Goal: Information Seeking & Learning: Learn about a topic

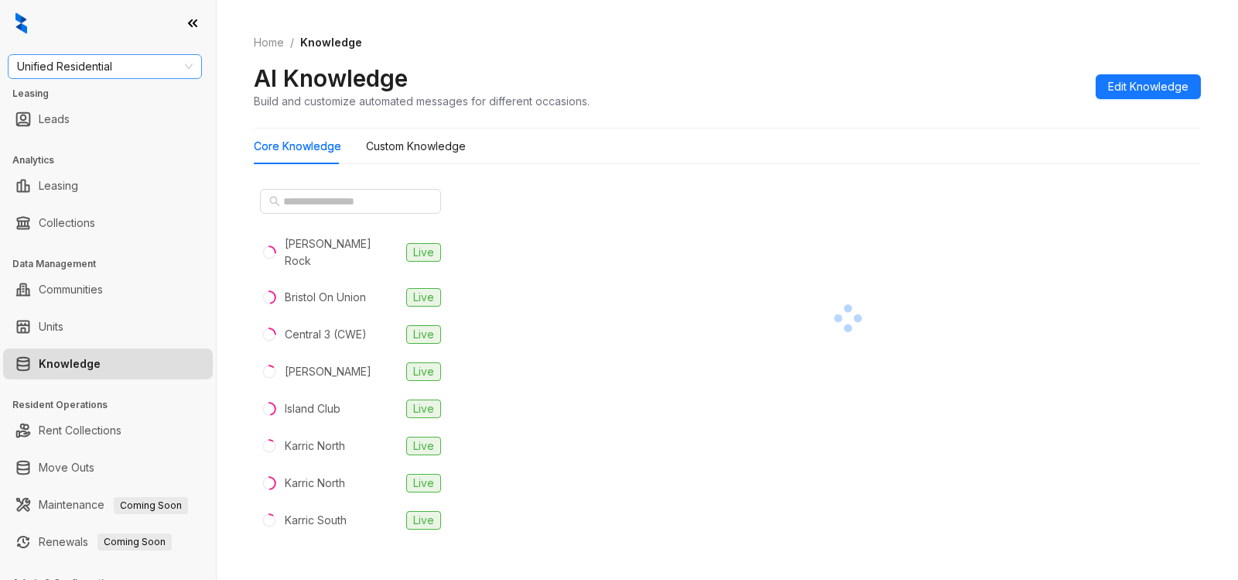
click at [129, 71] on span "Unified Residential" at bounding box center [105, 66] width 176 height 23
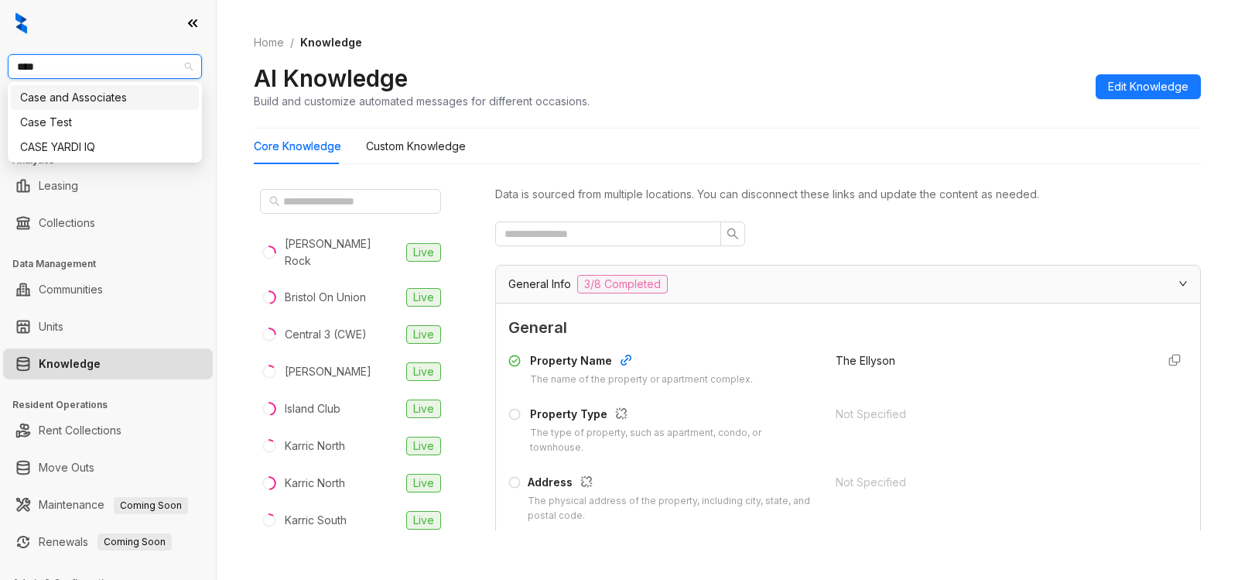
type input "****"
click at [109, 92] on div "Case and Associates" at bounding box center [105, 97] width 170 height 17
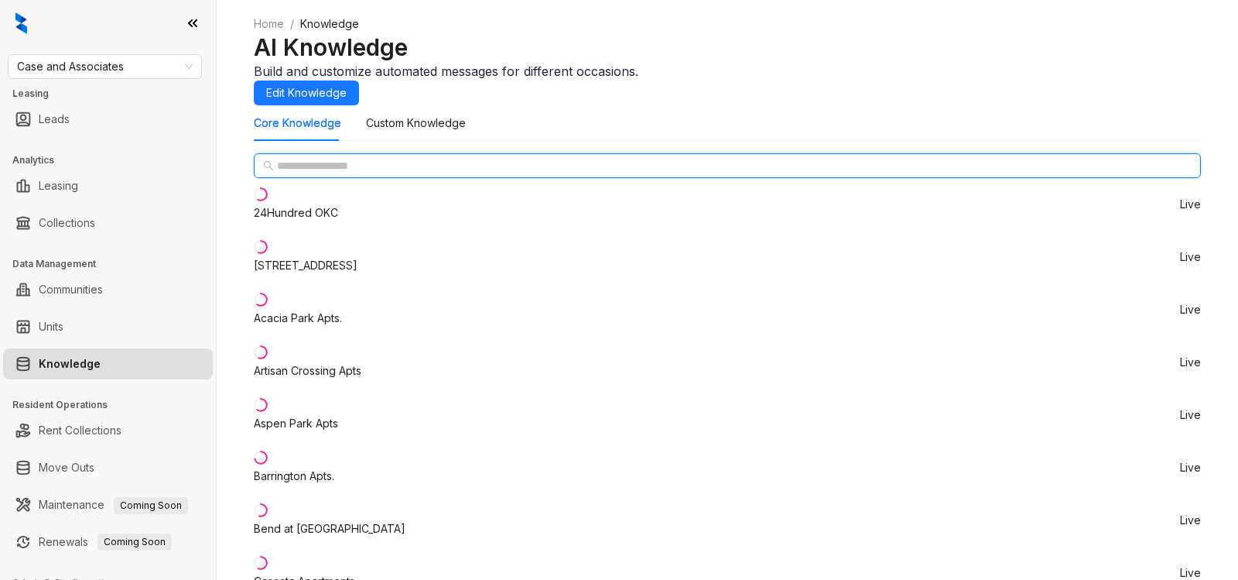
click at [366, 174] on input "text" at bounding box center [728, 165] width 902 height 17
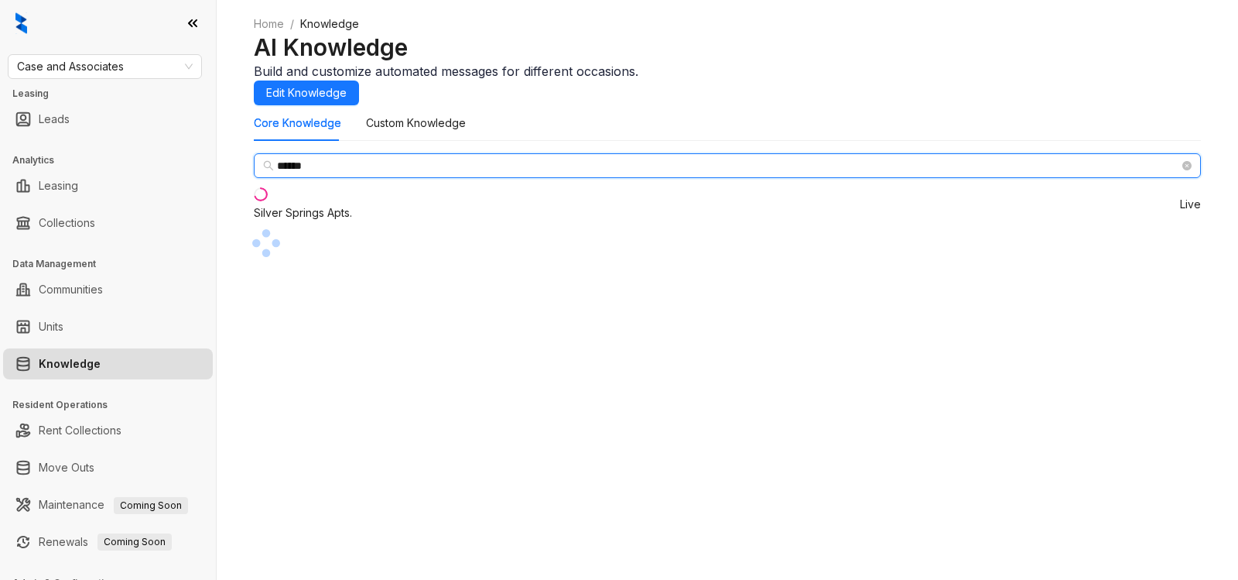
type input "******"
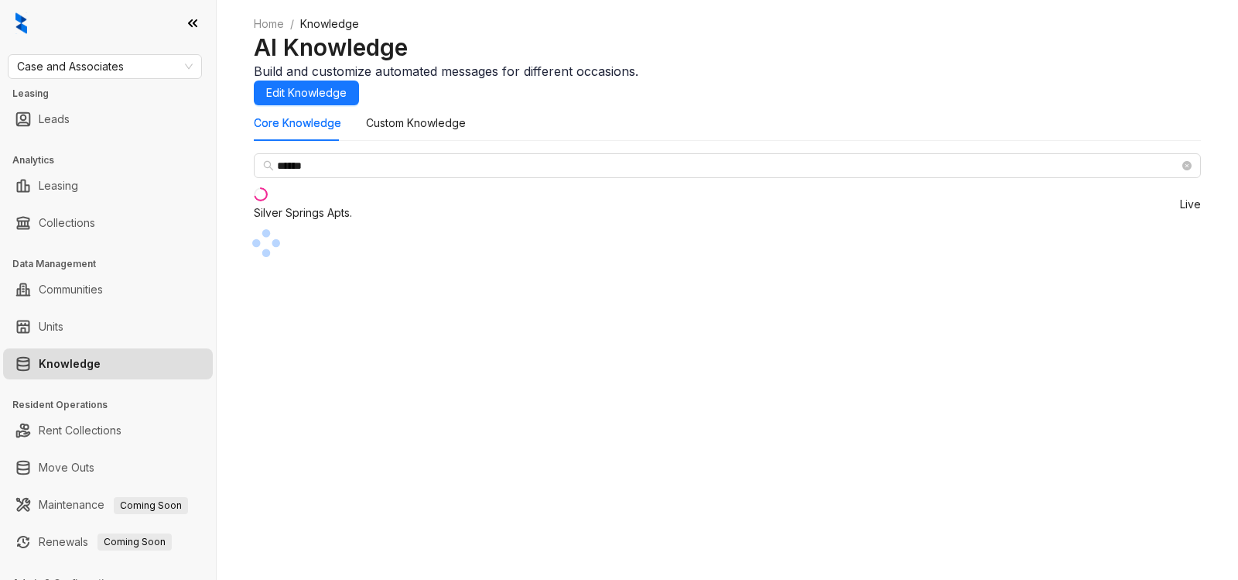
click at [331, 221] on div "Silver Springs Apts." at bounding box center [303, 212] width 98 height 17
click at [352, 221] on div "Silver Springs Apts." at bounding box center [303, 212] width 98 height 17
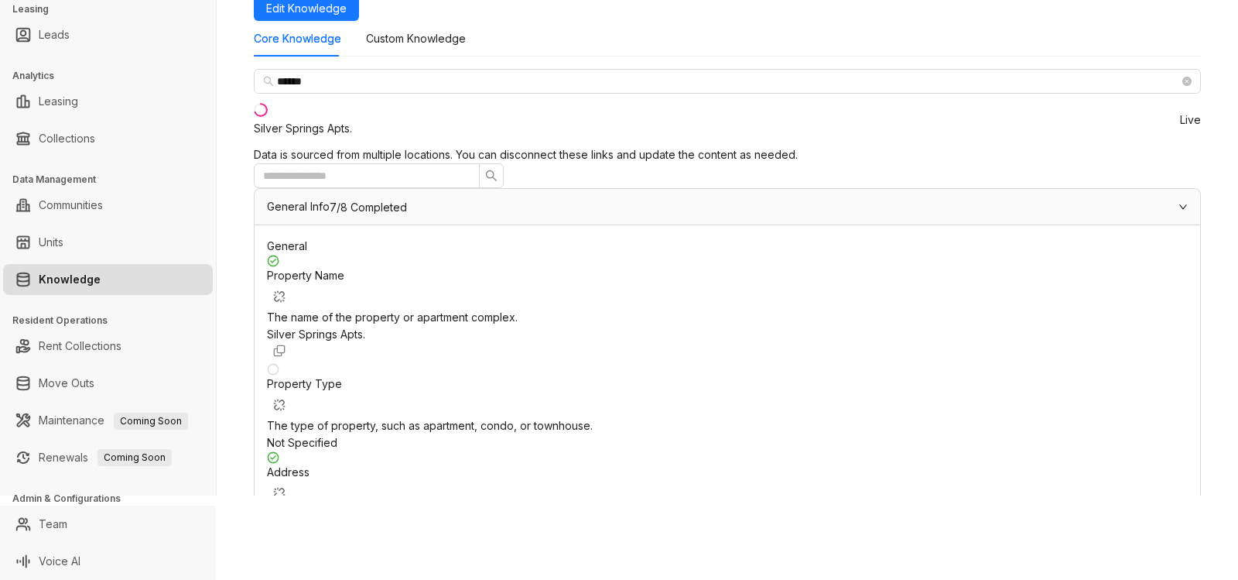
scroll to position [1009, 0]
drag, startPoint x: 766, startPoint y: 335, endPoint x: 1094, endPoint y: 337, distance: 328.2
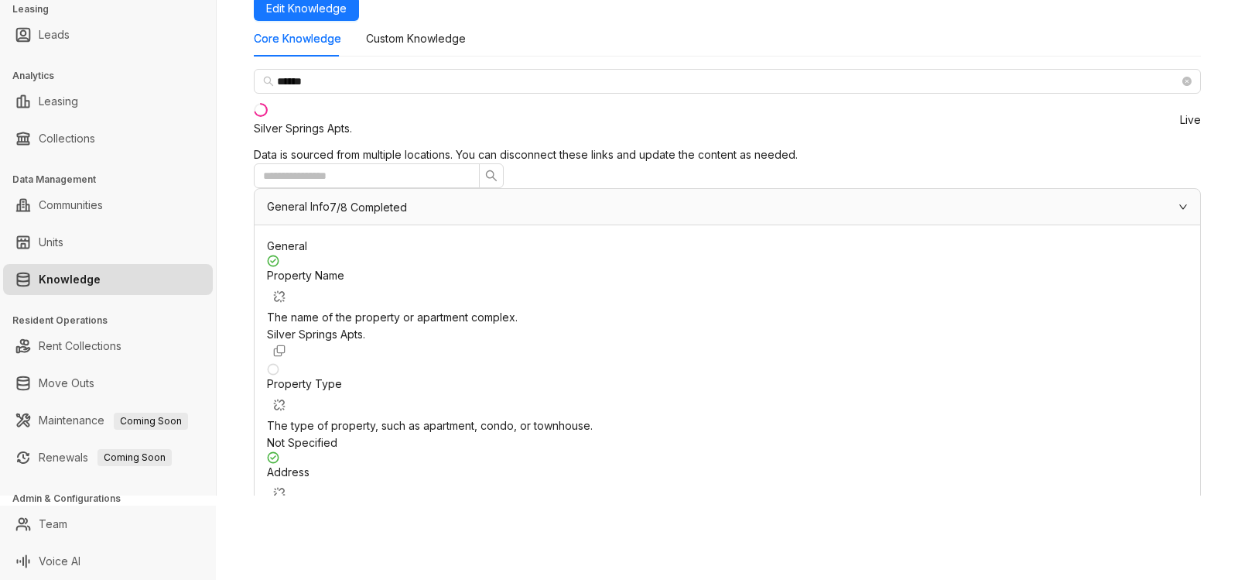
drag, startPoint x: 509, startPoint y: 318, endPoint x: 844, endPoint y: 352, distance: 337.6
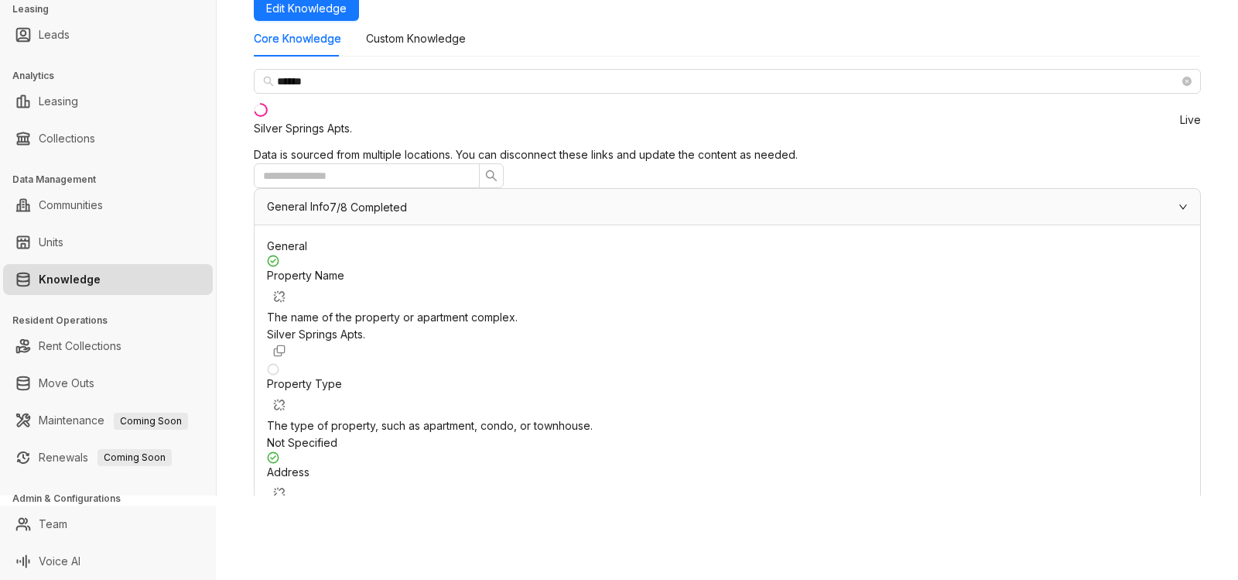
drag, startPoint x: 507, startPoint y: 362, endPoint x: 926, endPoint y: 356, distance: 419.5
drag, startPoint x: 755, startPoint y: 305, endPoint x: 1047, endPoint y: 321, distance: 292.2
